Goal: Use online tool/utility: Utilize a website feature to perform a specific function

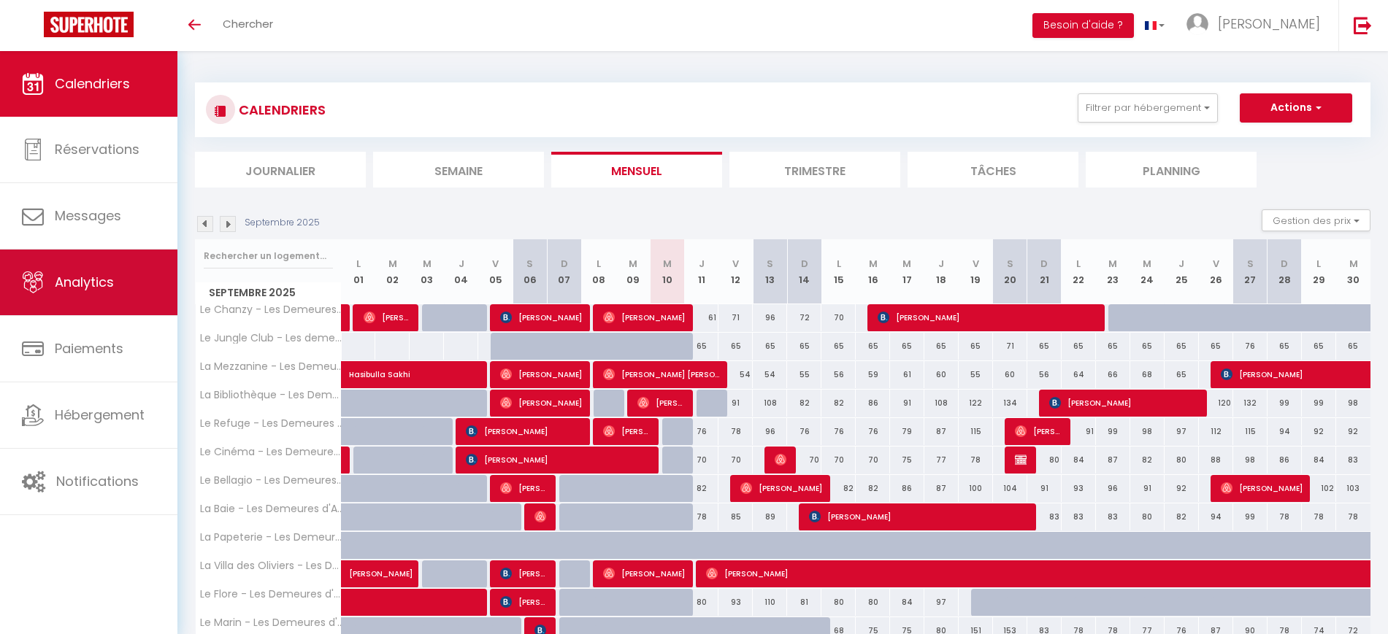
click at [134, 281] on link "Analytics" at bounding box center [88, 283] width 177 height 66
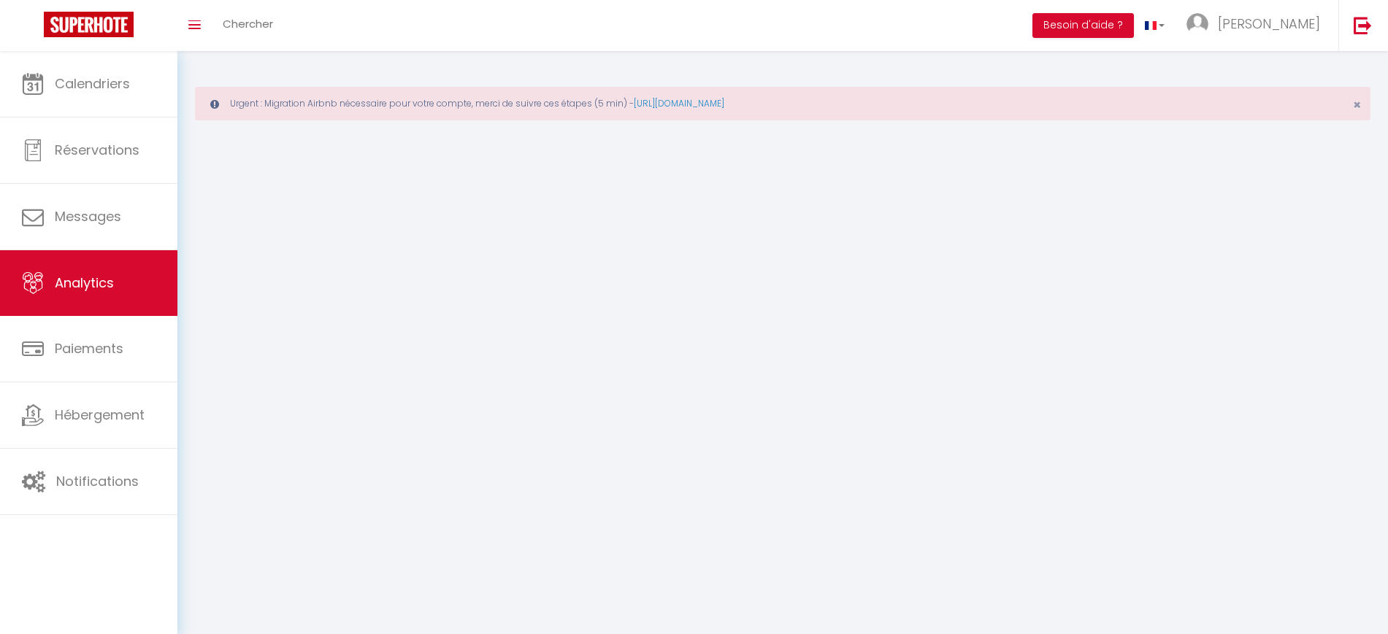
select select "2025"
select select "9"
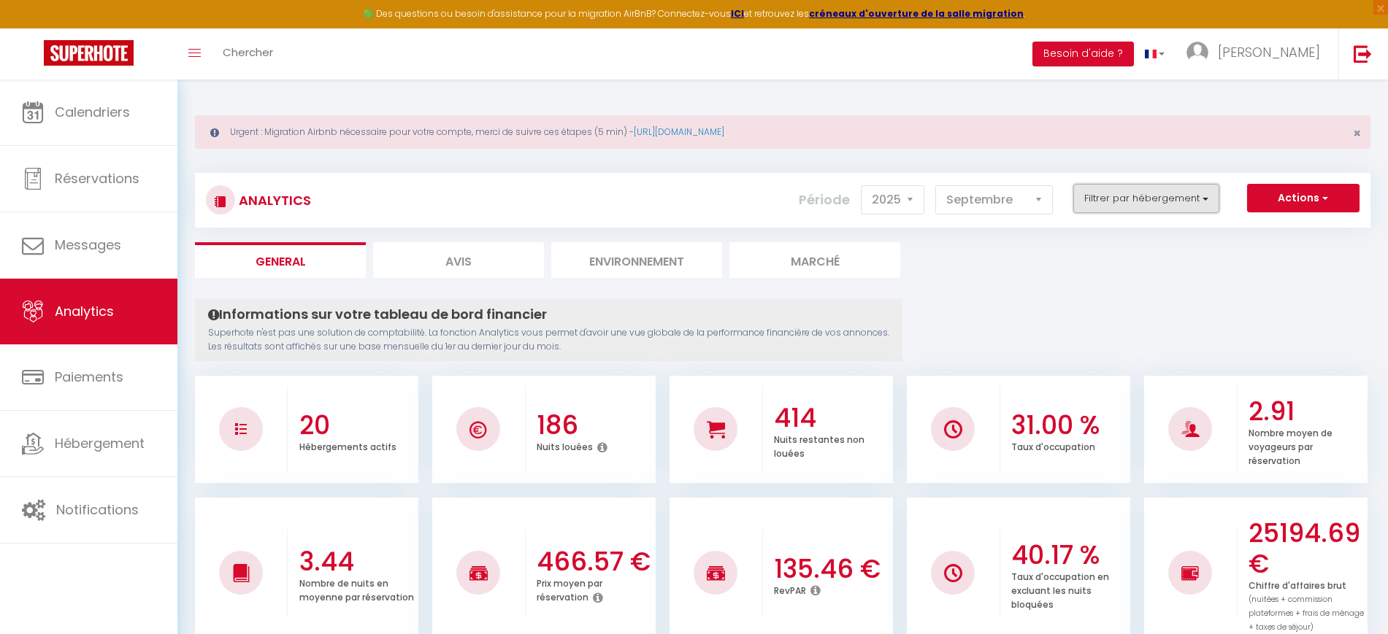
click at [1120, 188] on button "Filtrer par hébergement" at bounding box center [1146, 198] width 146 height 29
click at [1291, 187] on button "Actions" at bounding box center [1303, 198] width 112 height 29
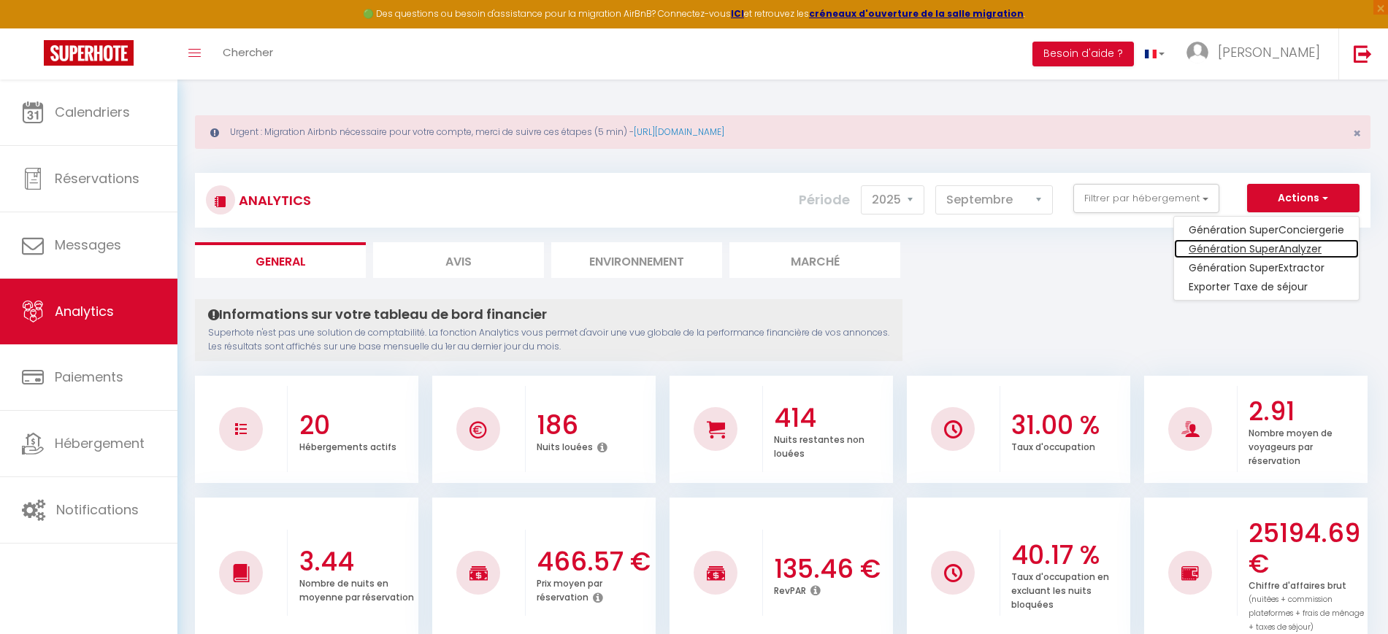
click at [1283, 241] on link "Génération SuperAnalyzer" at bounding box center [1266, 248] width 185 height 19
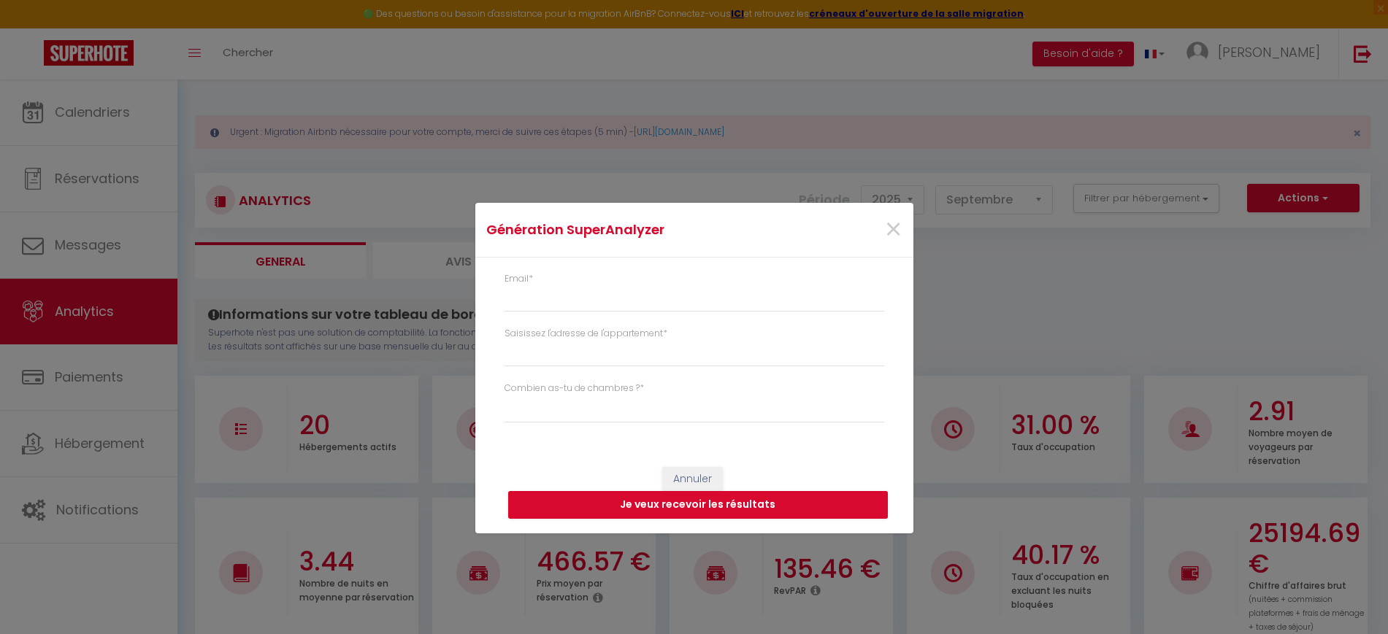
type input "[EMAIL_ADDRESS][DOMAIN_NAME]"
select select
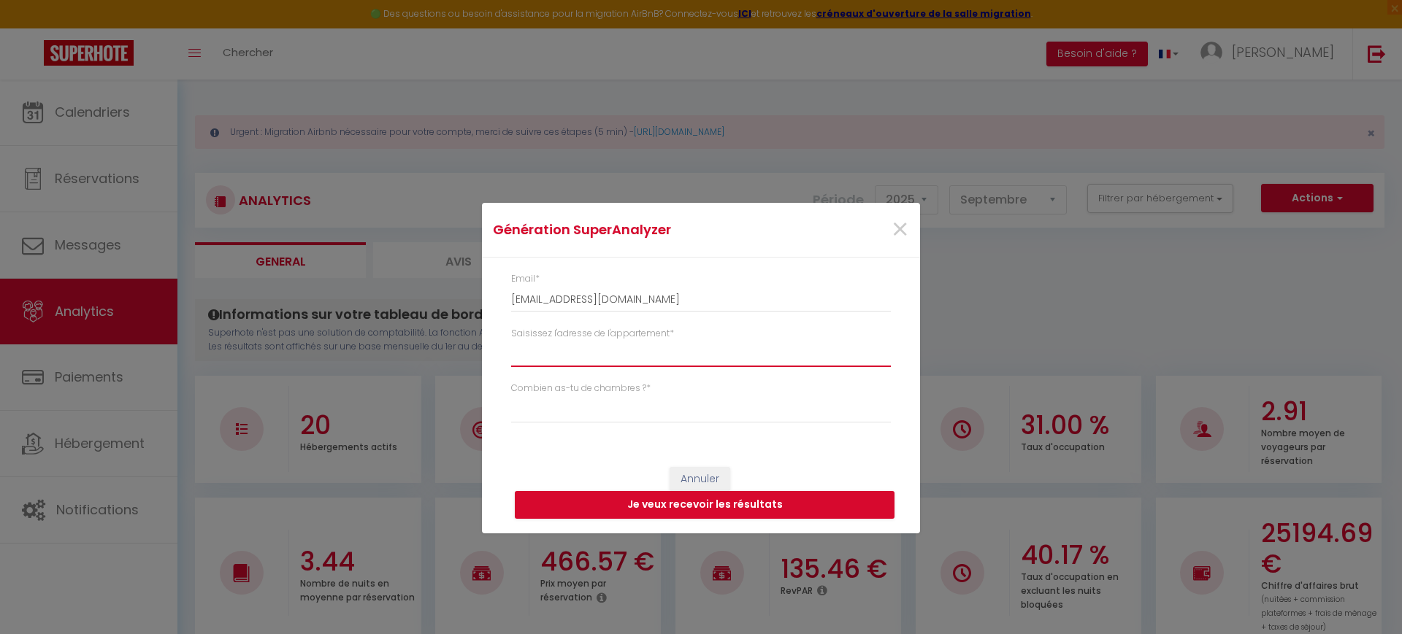
click at [703, 350] on input "Saisissez l'adresse de l'appartement *" at bounding box center [701, 354] width 380 height 26
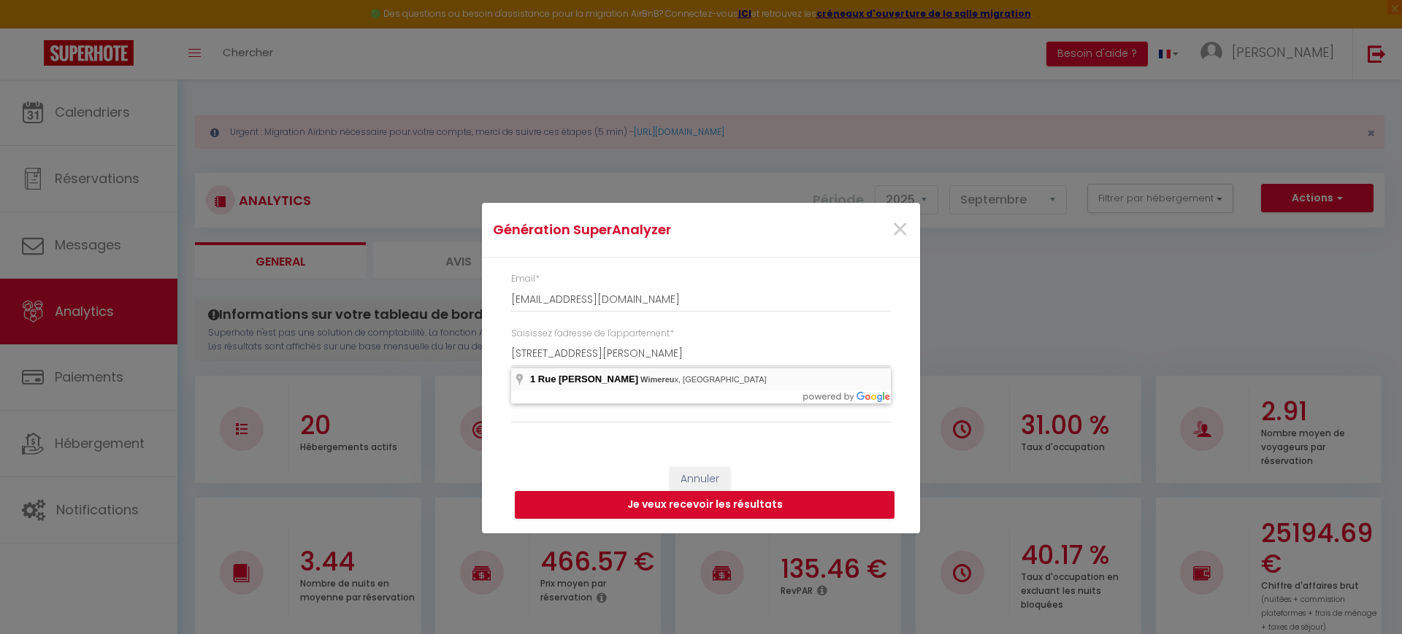
type input "[STREET_ADDRESS][PERSON_NAME]"
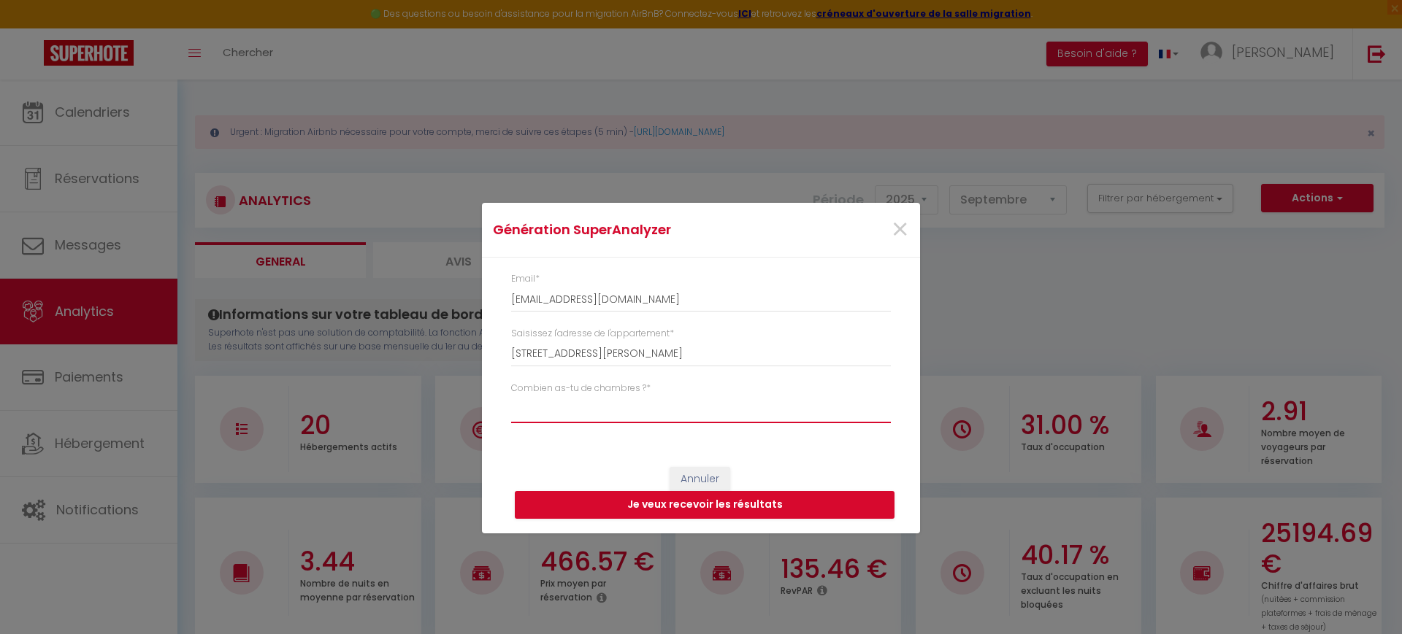
click at [654, 399] on select "Studio 1 chambre 2 chambres 3 chambres 4 chambres +" at bounding box center [701, 410] width 380 height 28
select select "t2"
click at [511, 396] on select "Studio 1 chambre 2 chambres 3 chambres 4 chambres +" at bounding box center [701, 410] width 380 height 28
click at [636, 504] on button "Je veux recevoir les résultats" at bounding box center [705, 505] width 380 height 28
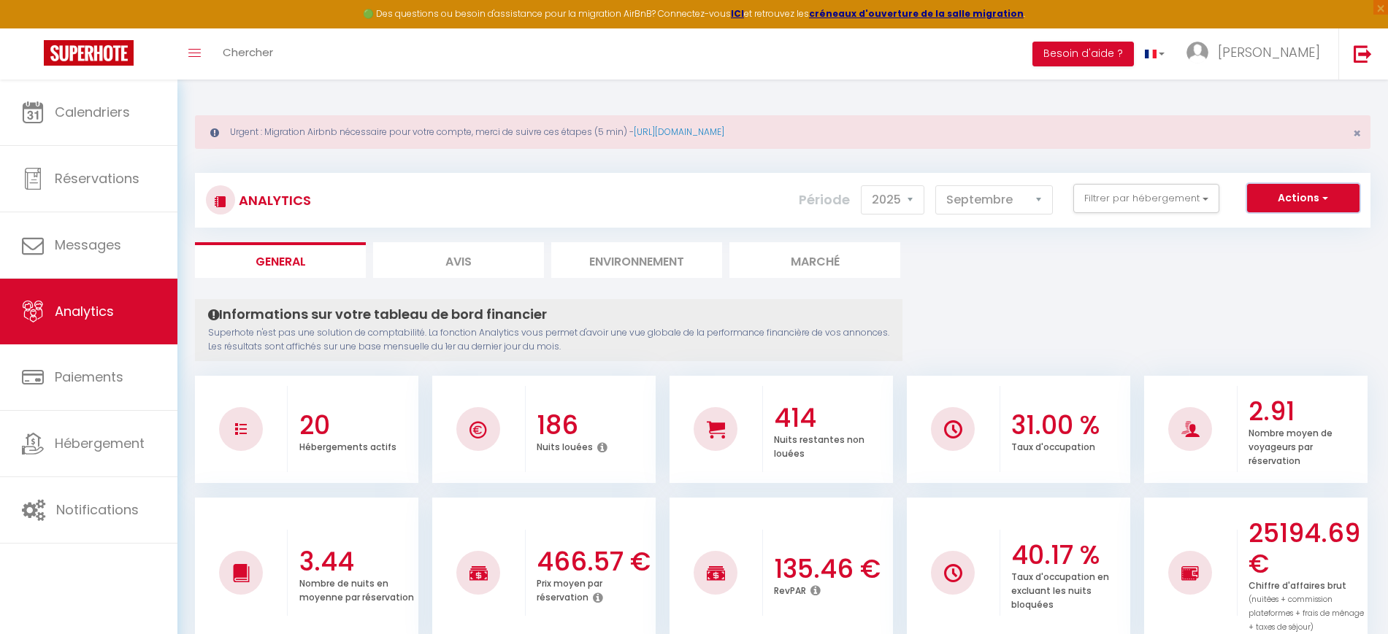
click at [1259, 195] on button "Actions" at bounding box center [1303, 198] width 112 height 29
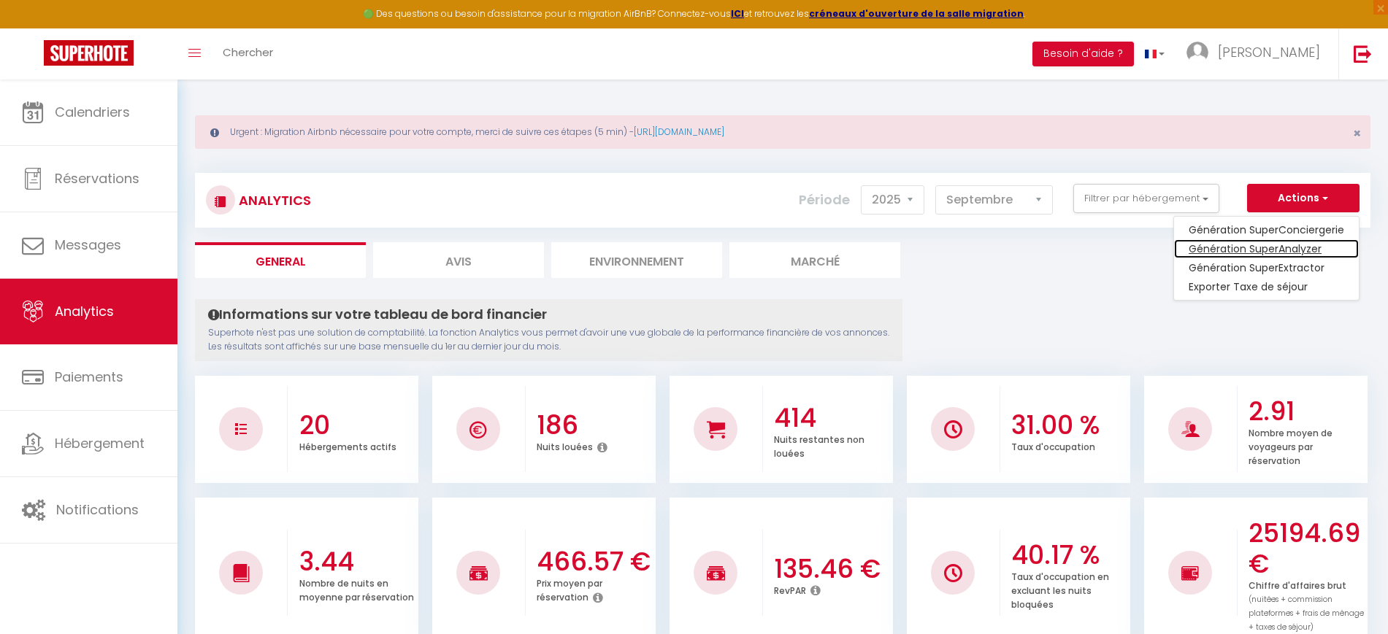
click at [1249, 244] on link "Génération SuperAnalyzer" at bounding box center [1266, 248] width 185 height 19
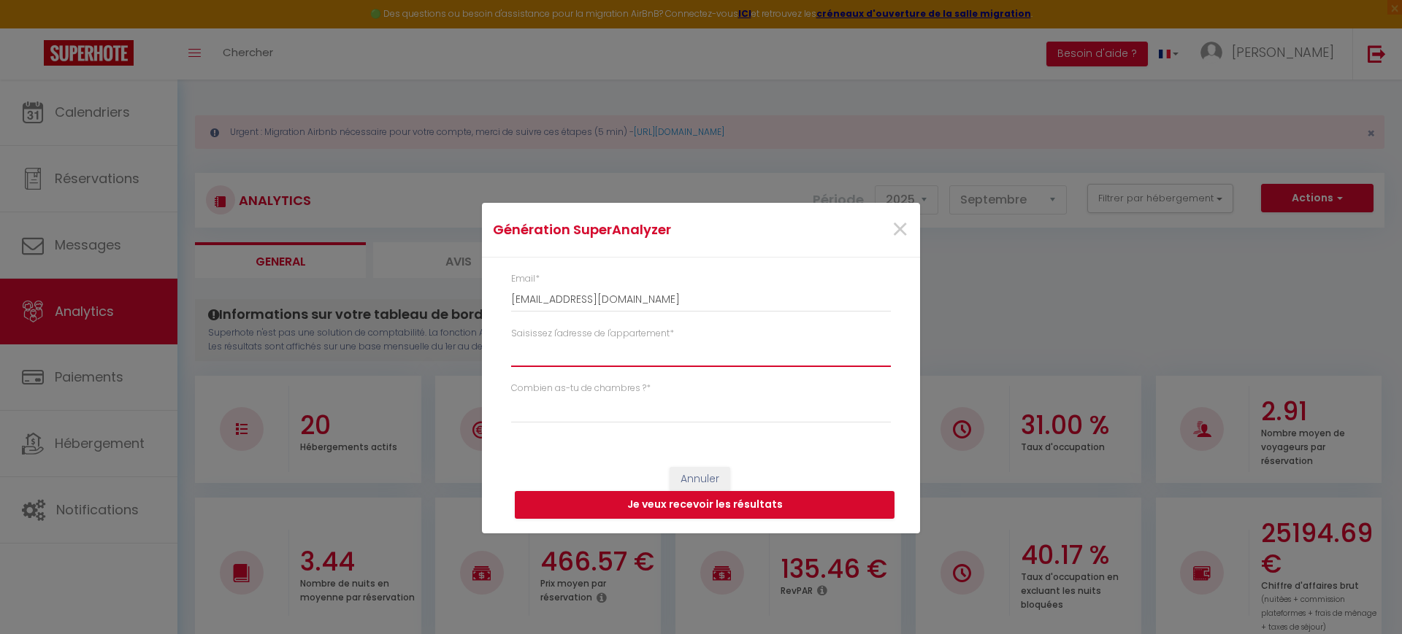
click at [708, 345] on input "Saisissez l'adresse de l'appartement *" at bounding box center [701, 354] width 380 height 26
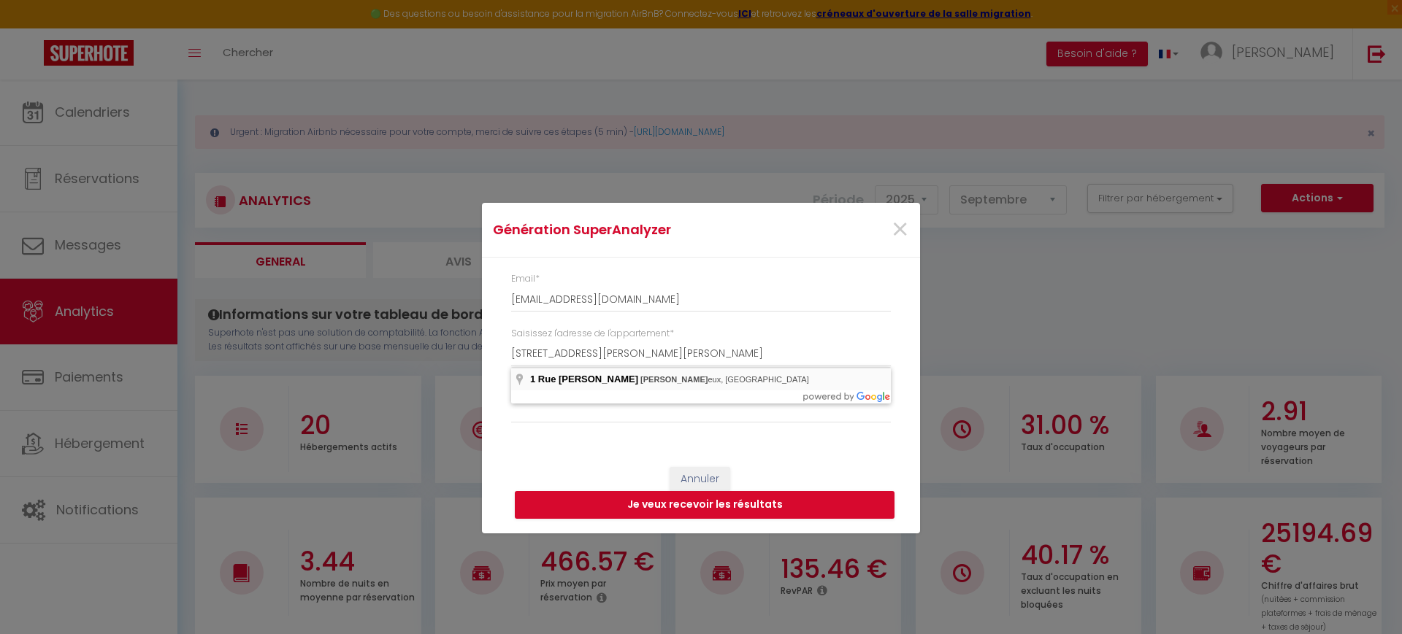
type input "[STREET_ADDRESS][PERSON_NAME]"
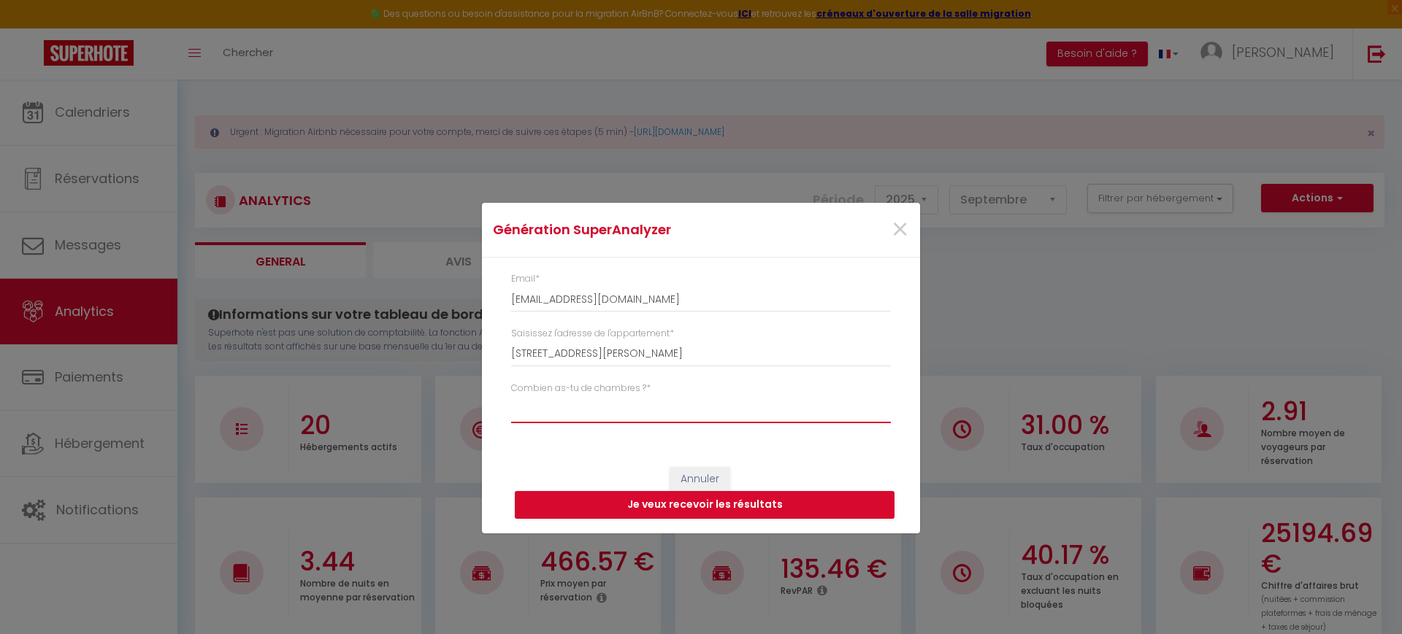
click at [666, 398] on select "Studio 1 chambre 2 chambres 3 chambres 4 chambres +" at bounding box center [701, 410] width 380 height 28
select select "[MEDICAL_DATA]"
click at [511, 396] on select "Studio 1 chambre 2 chambres 3 chambres 4 chambres +" at bounding box center [701, 410] width 380 height 28
click at [649, 506] on button "Je veux recevoir les résultats" at bounding box center [705, 505] width 380 height 28
